Goal: Information Seeking & Learning: Learn about a topic

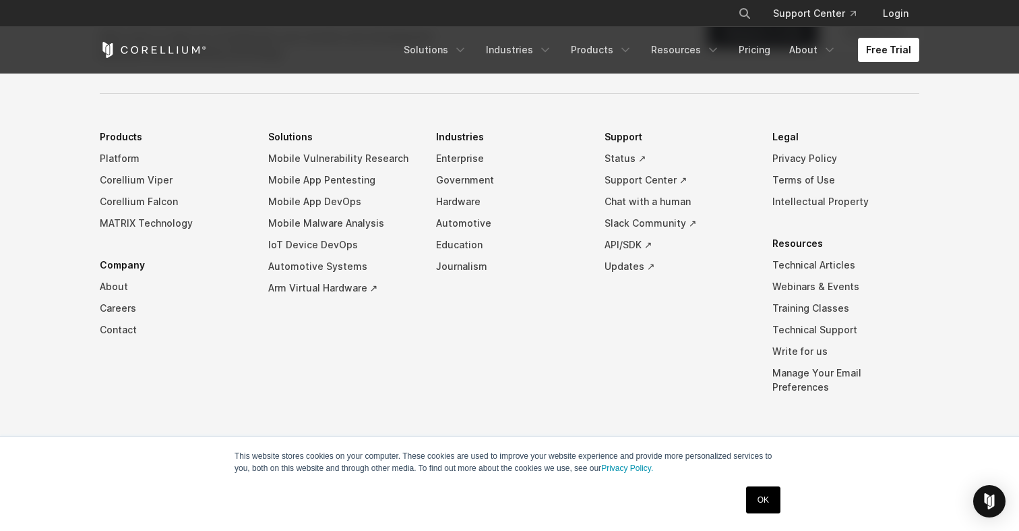
scroll to position [3178, 0]
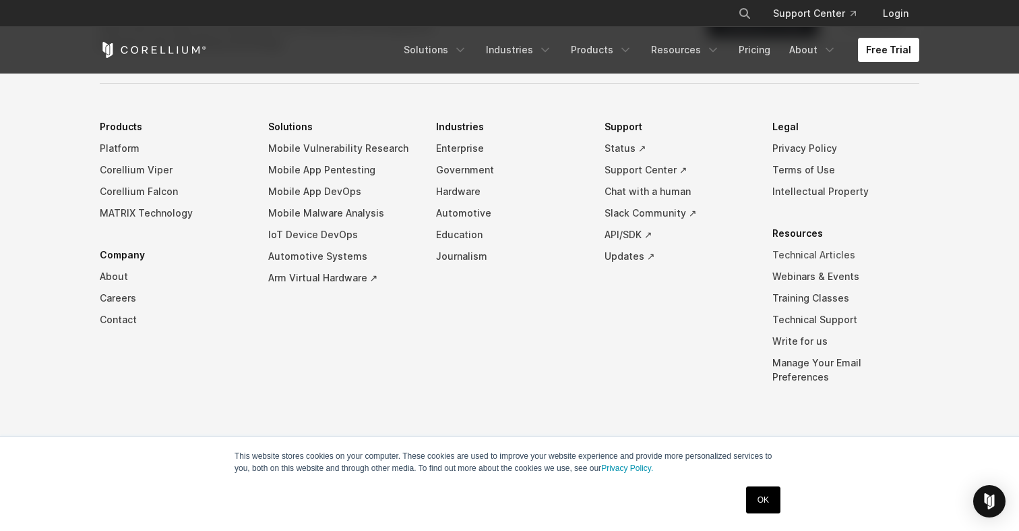
click at [806, 266] on link "Technical Articles" at bounding box center [845, 255] width 147 height 22
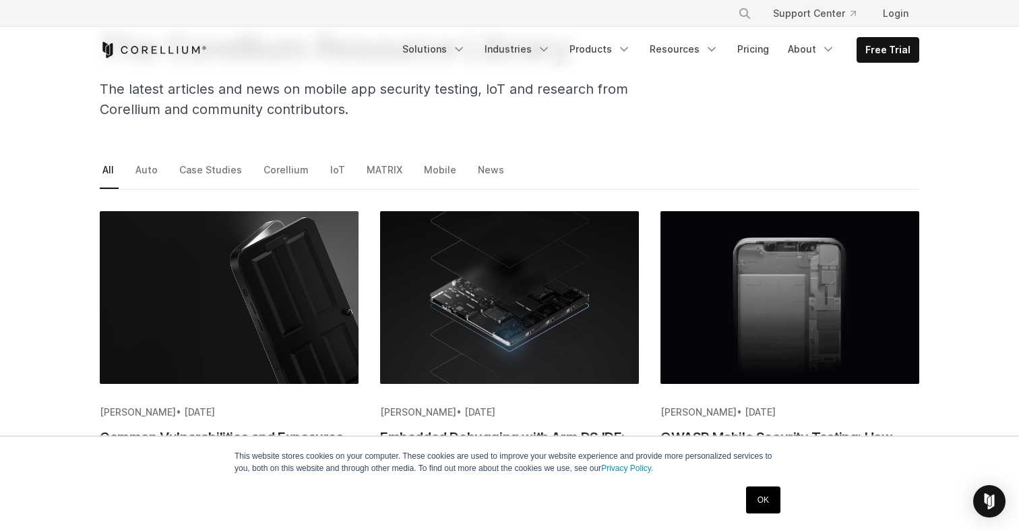
scroll to position [133, 0]
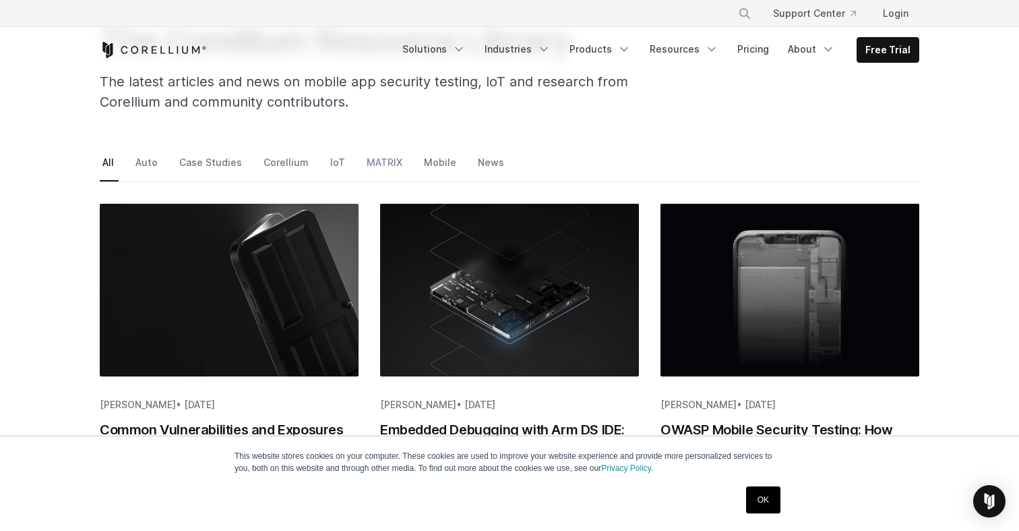
click at [377, 165] on link "MATRIX" at bounding box center [385, 167] width 43 height 28
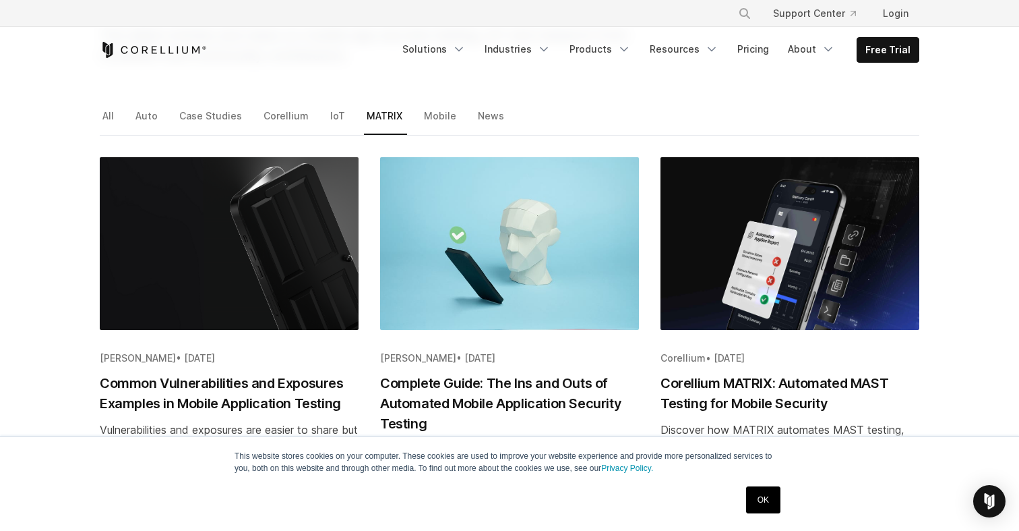
scroll to position [128, 0]
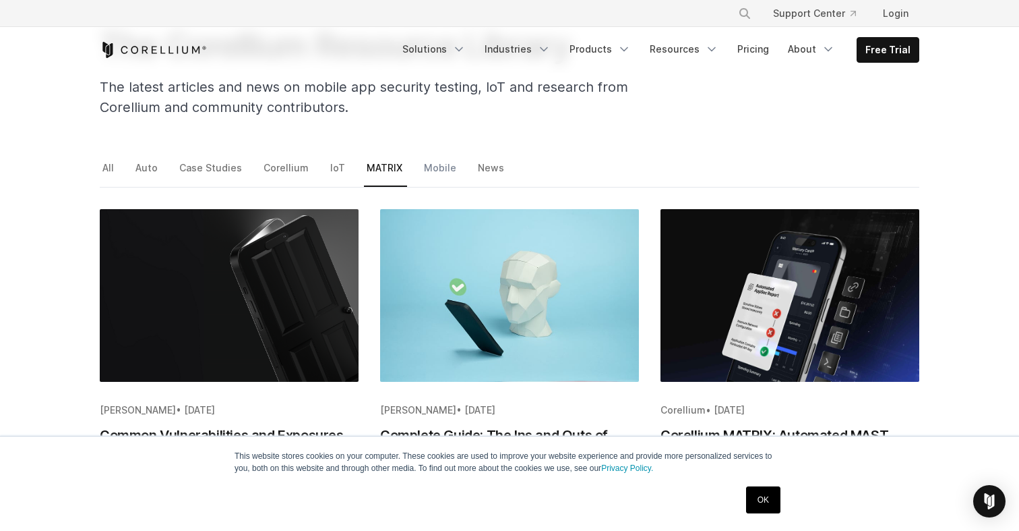
click at [432, 177] on link "Mobile" at bounding box center [441, 172] width 40 height 28
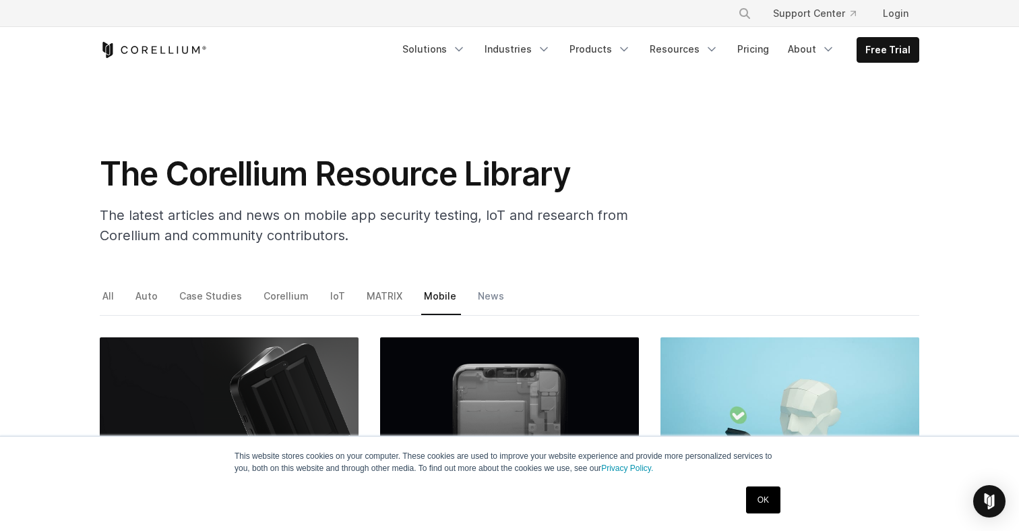
click at [477, 295] on link "News" at bounding box center [492, 300] width 34 height 28
